Goal: Task Accomplishment & Management: Manage account settings

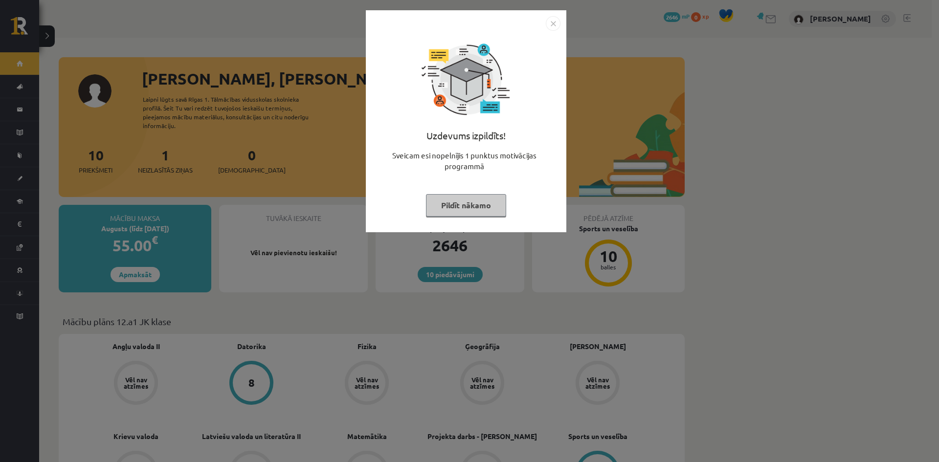
click at [554, 24] on img "Close" at bounding box center [553, 23] width 15 height 15
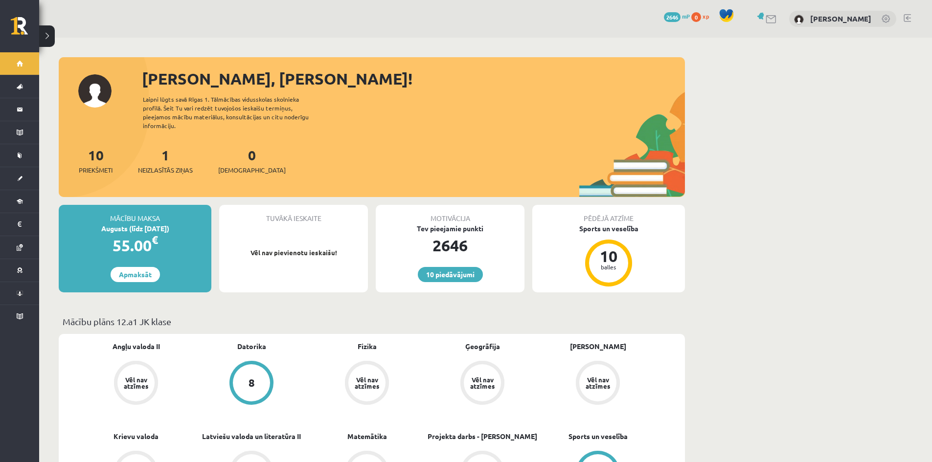
click at [287, 21] on div "10 Dāvanas 2646 mP 0 xp Grigorijs Brusovs" at bounding box center [485, 19] width 893 height 38
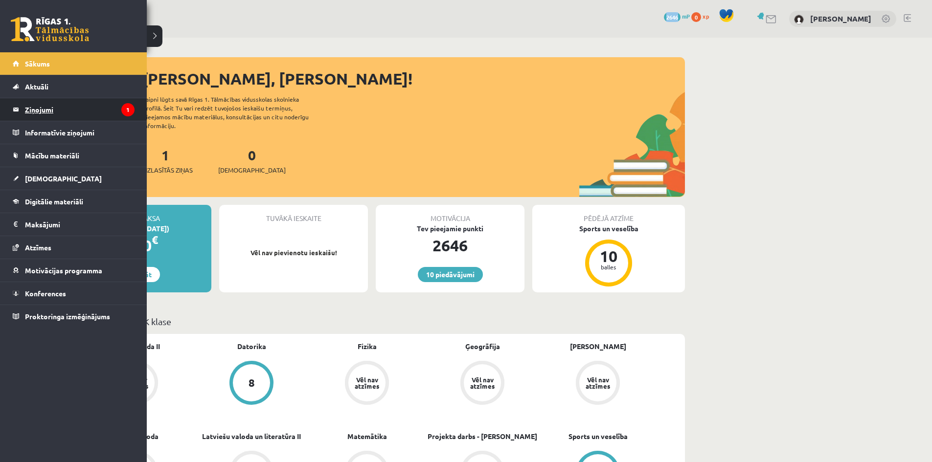
click at [51, 99] on legend "Ziņojumi 1" at bounding box center [80, 109] width 110 height 23
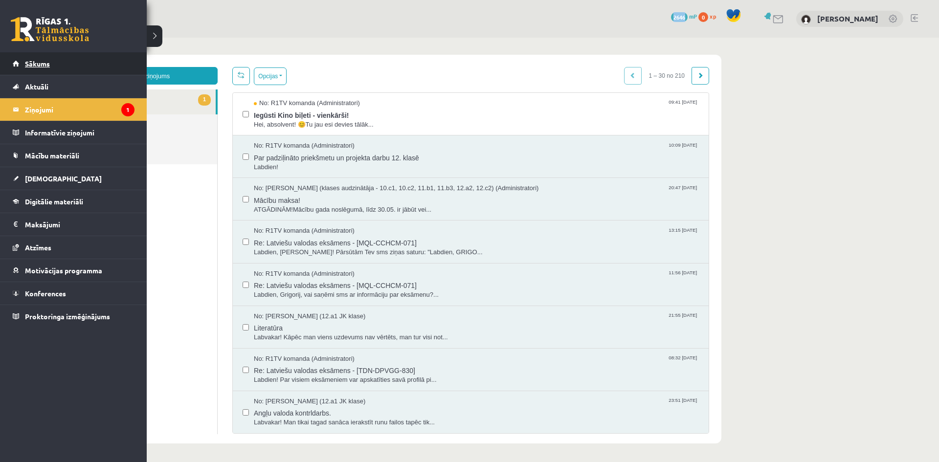
click at [38, 65] on span "Sākums" at bounding box center [37, 63] width 25 height 9
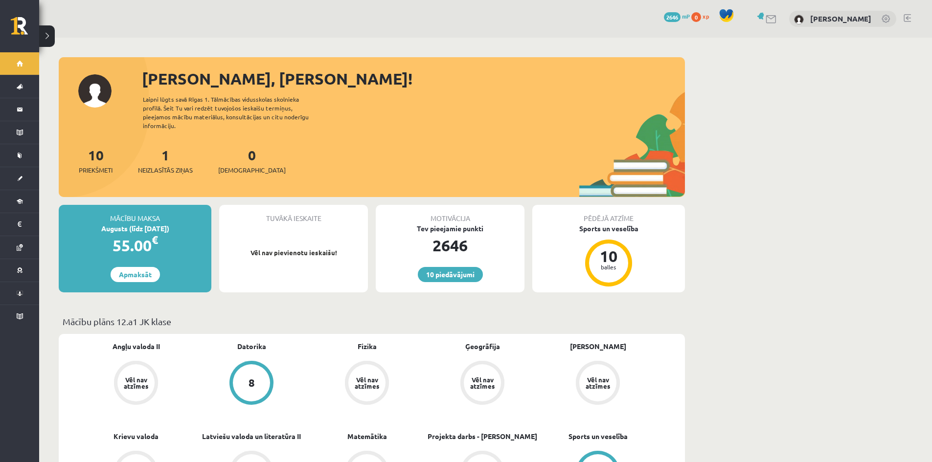
click at [886, 19] on link at bounding box center [887, 20] width 10 height 10
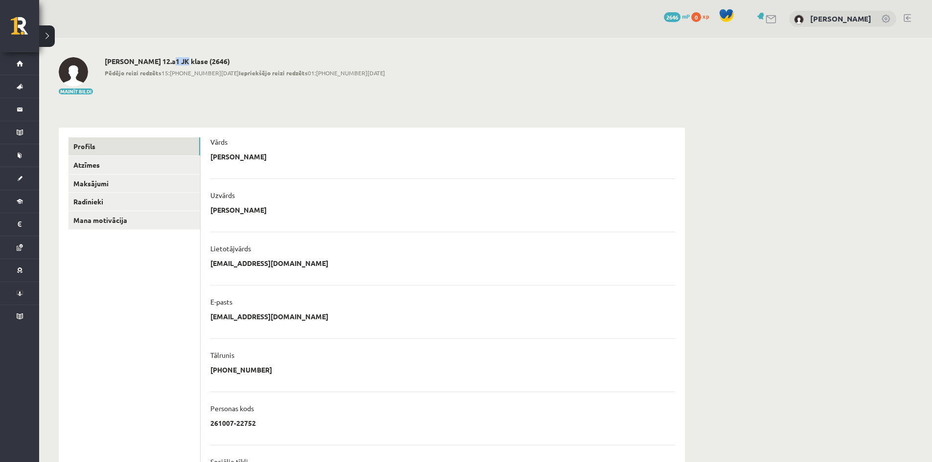
drag, startPoint x: 162, startPoint y: 62, endPoint x: 174, endPoint y: 60, distance: 11.8
click at [174, 60] on h2 "[PERSON_NAME] 12.a1 JK klase (2646)" at bounding box center [245, 61] width 280 height 8
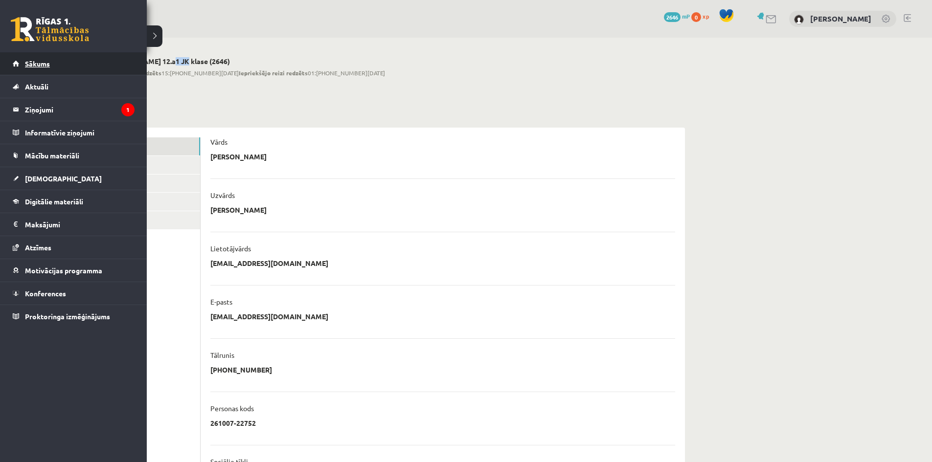
click at [41, 59] on link "Sākums" at bounding box center [74, 63] width 122 height 23
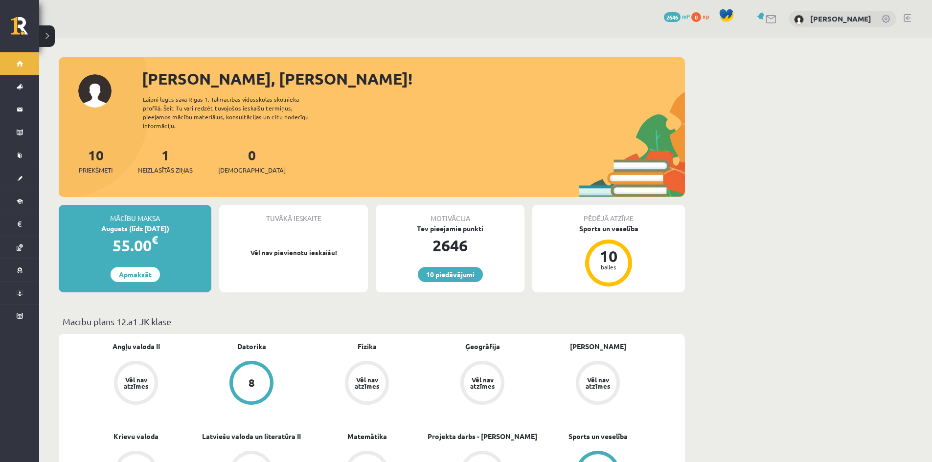
click at [144, 267] on link "Apmaksāt" at bounding box center [135, 274] width 49 height 15
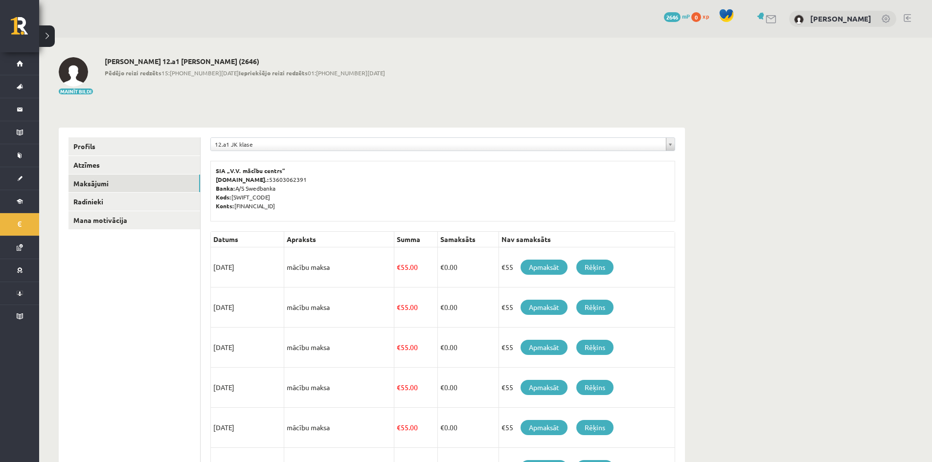
scroll to position [49, 0]
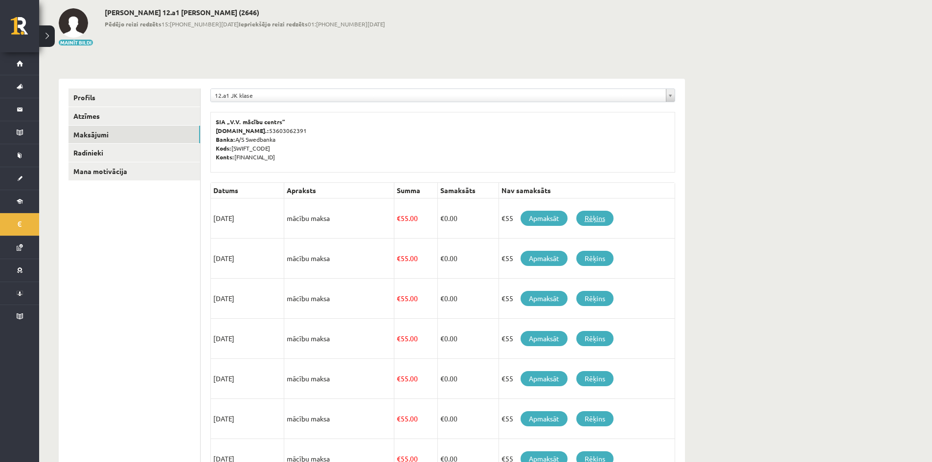
click at [599, 221] on link "Rēķins" at bounding box center [594, 218] width 37 height 15
